Goal: Task Accomplishment & Management: Complete application form

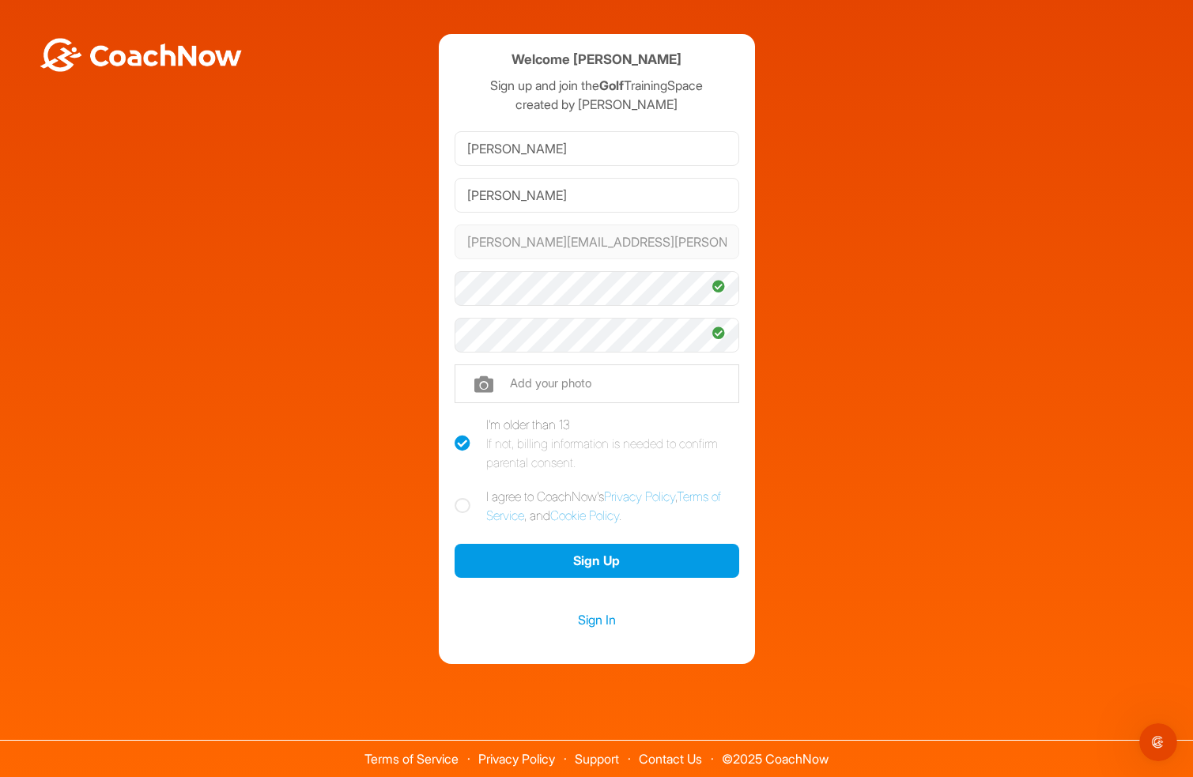
click at [461, 501] on icon at bounding box center [463, 506] width 16 height 16
click at [461, 497] on input "I agree to CoachNow's Privacy Policy , Terms of Service , and Cookie Policy ." at bounding box center [460, 492] width 10 height 10
checkbox input "true"
click at [631, 561] on button "Sign Up" at bounding box center [597, 561] width 285 height 34
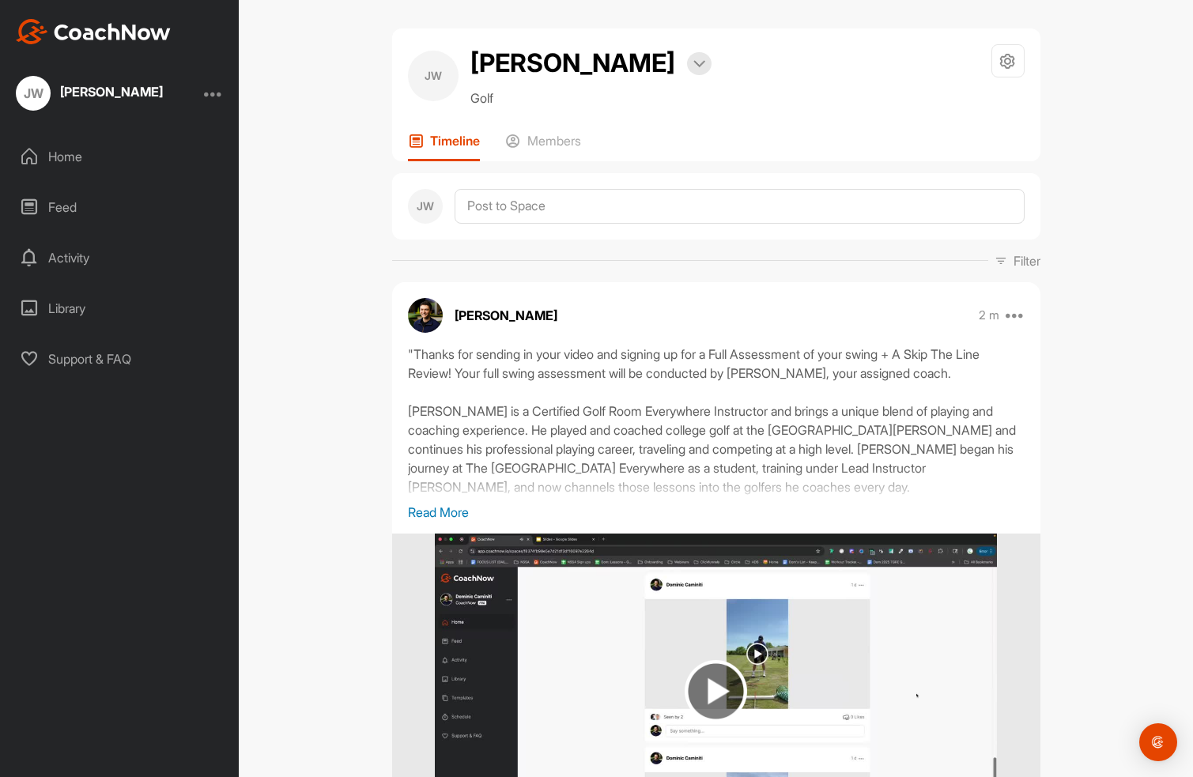
scroll to position [2, 0]
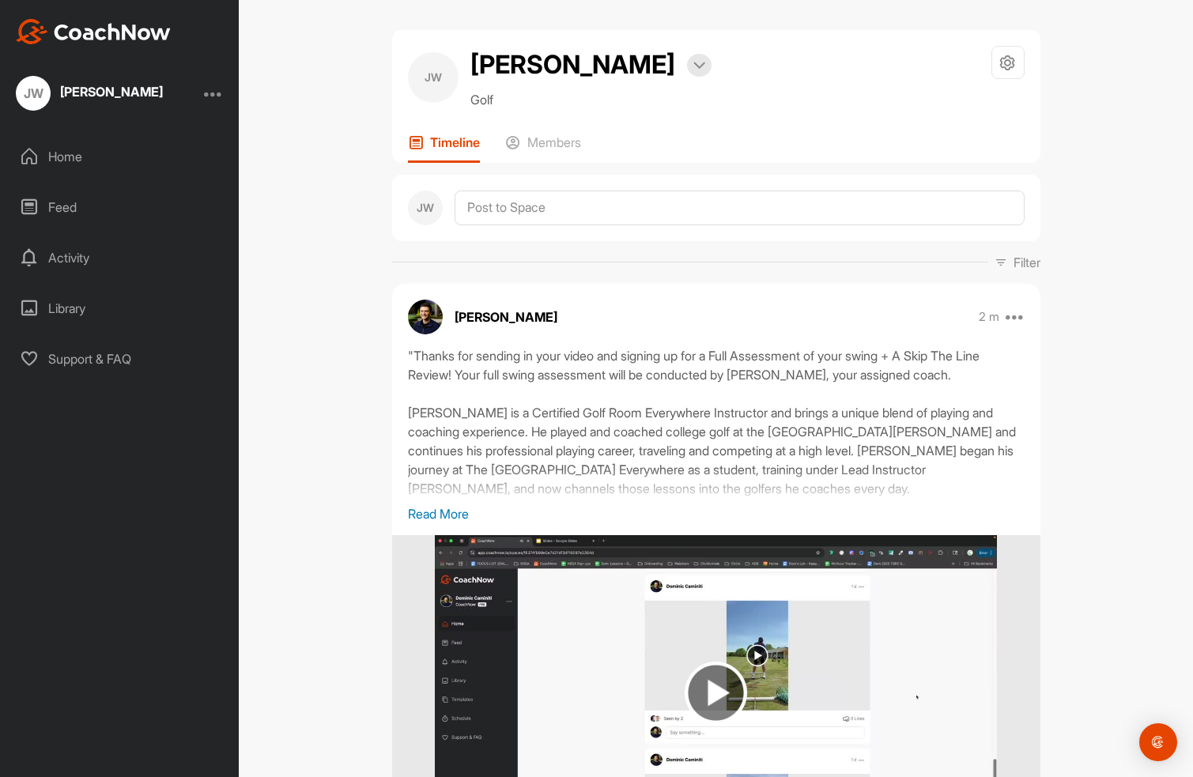
click at [459, 515] on p "Read More" at bounding box center [716, 514] width 617 height 19
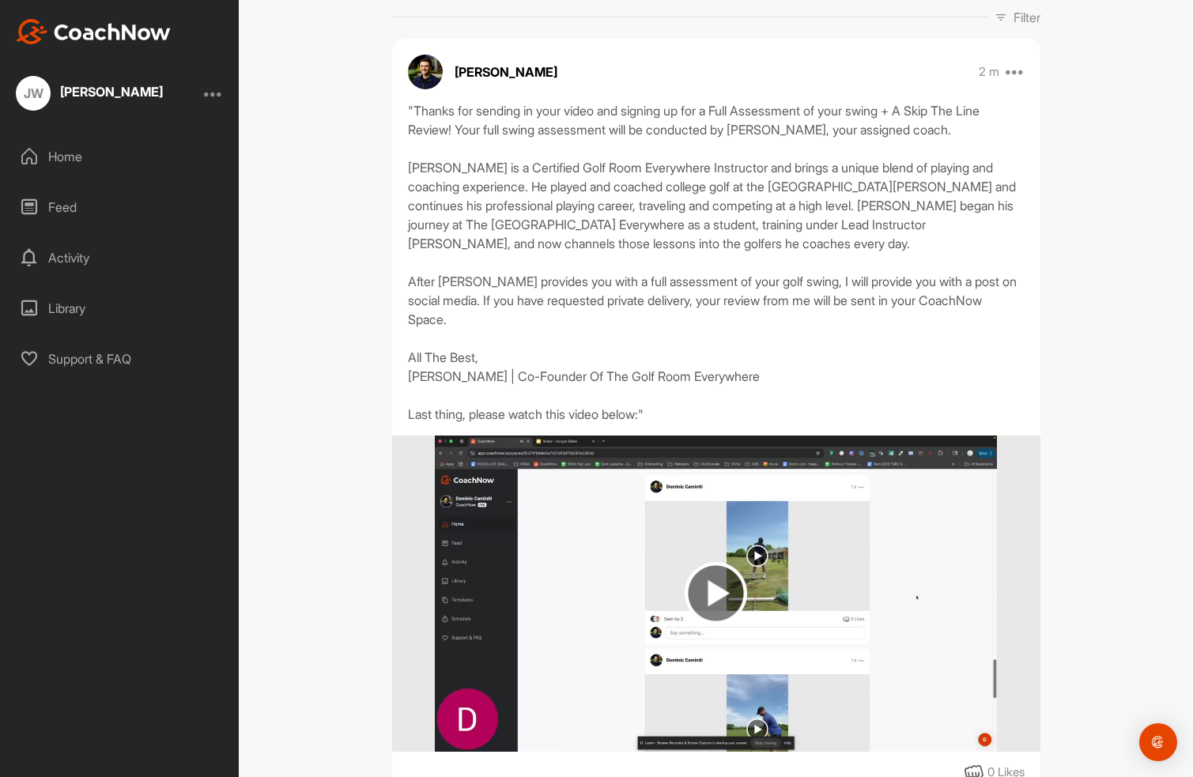
scroll to position [414, 0]
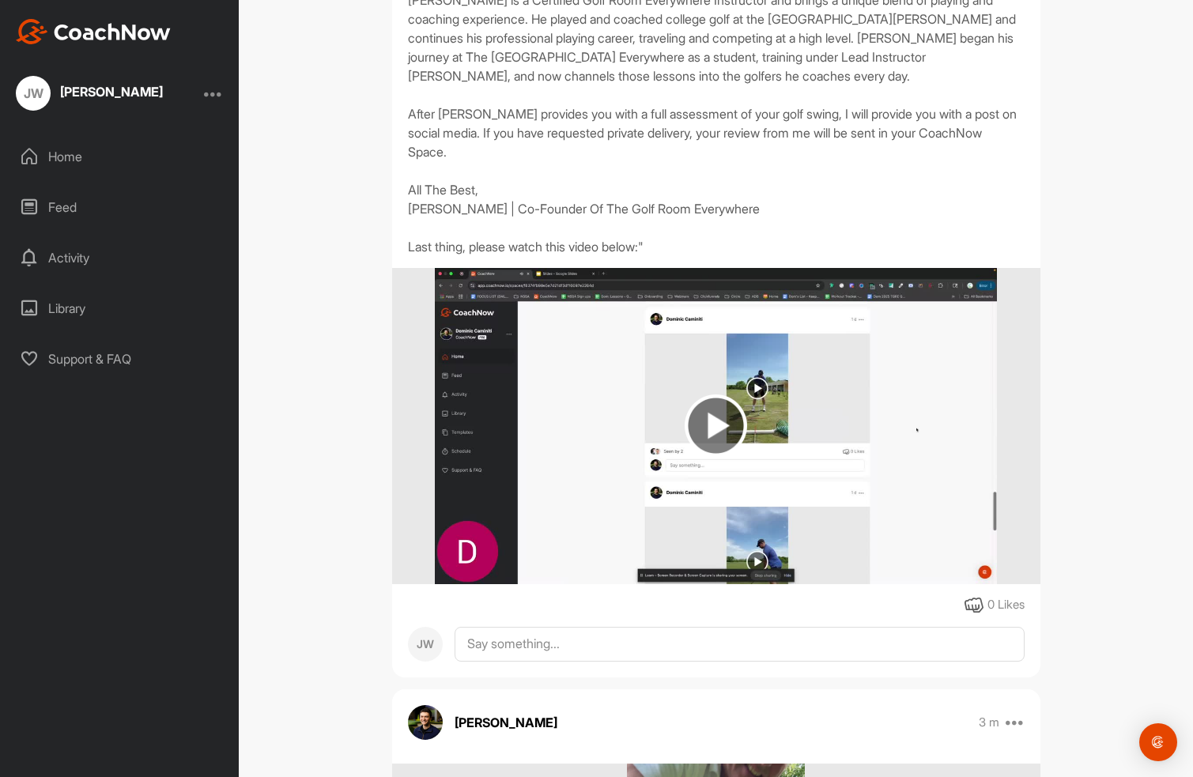
click at [720, 427] on img at bounding box center [716, 426] width 62 height 62
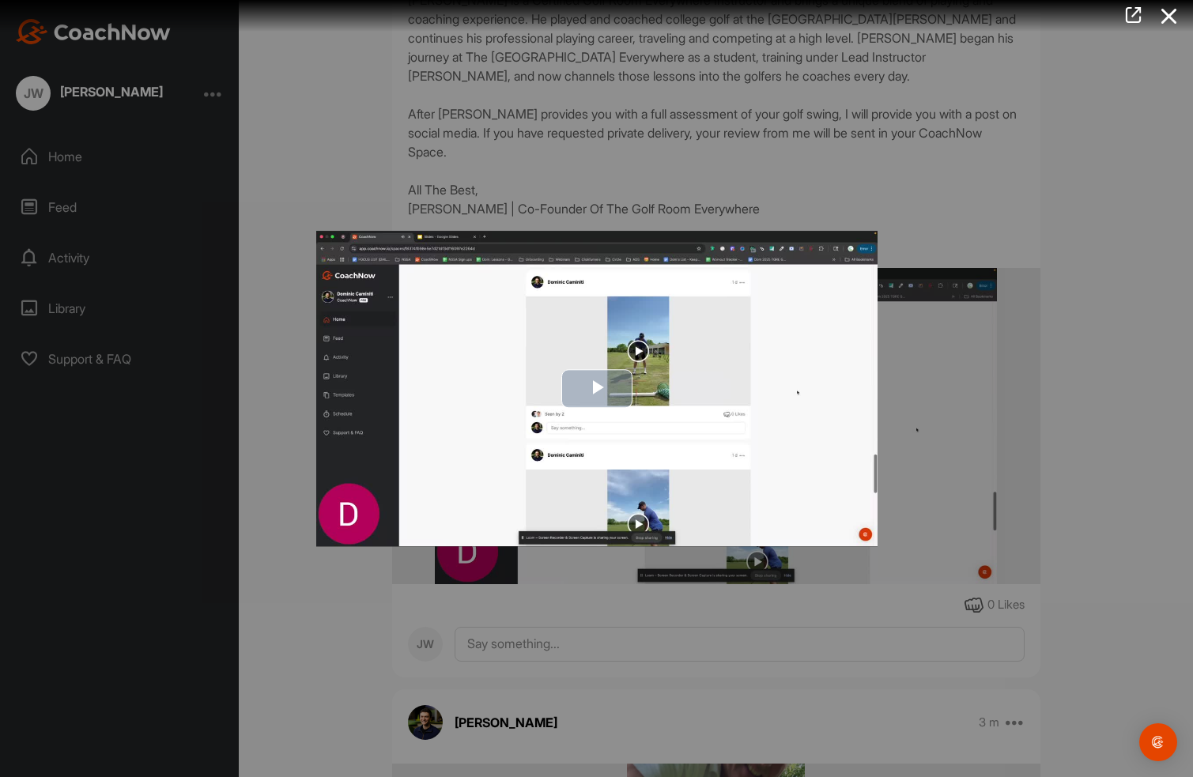
click at [597, 389] on span "Video Player" at bounding box center [597, 389] width 0 height 0
